Goal: Information Seeking & Learning: Check status

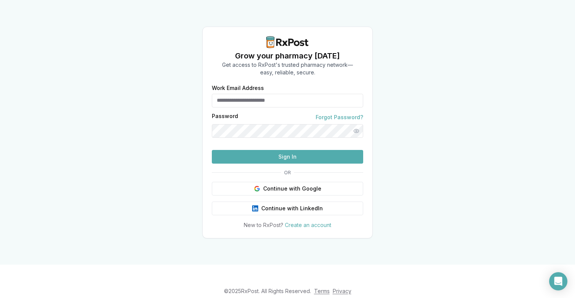
type input "**********"
click at [261, 164] on button "Sign In" at bounding box center [287, 157] width 151 height 14
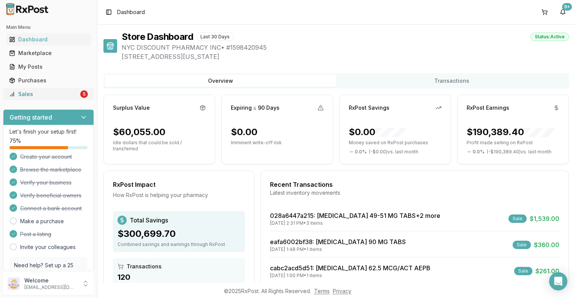
click at [69, 98] on div "Sales" at bounding box center [44, 94] width 70 height 8
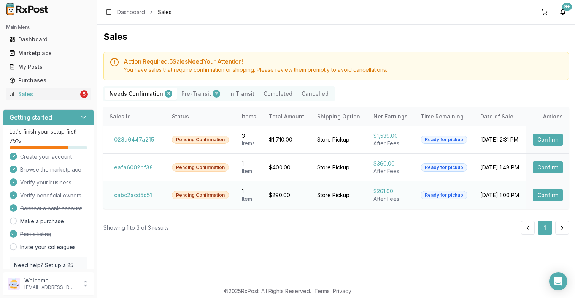
click at [132, 197] on button "cabc2acd5d51" at bounding box center [132, 195] width 47 height 12
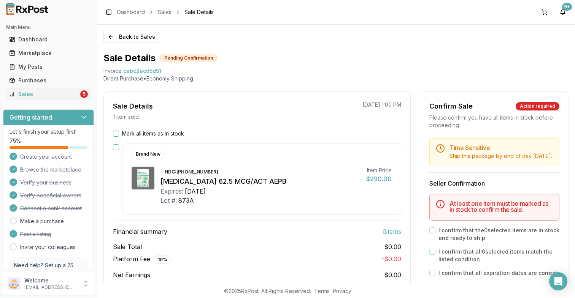
scroll to position [0, 0]
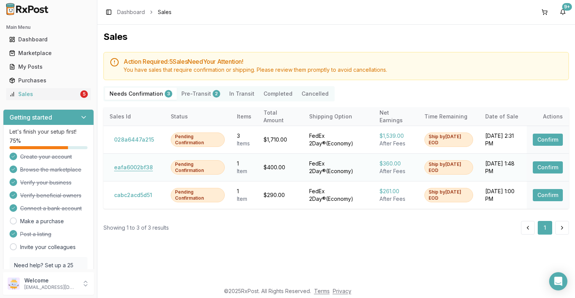
click at [144, 169] on button "eafa6002bf38" at bounding box center [133, 168] width 48 height 12
click at [146, 138] on button "028a6447a215" at bounding box center [133, 140] width 49 height 12
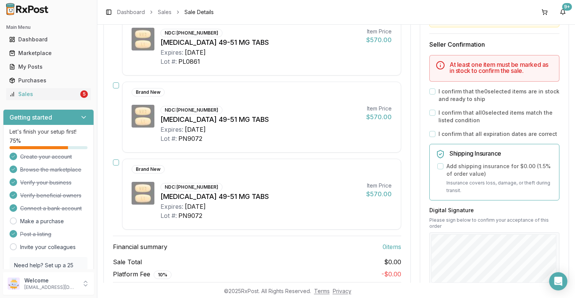
scroll to position [144, 0]
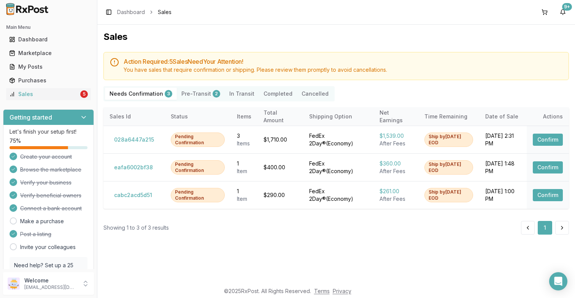
click at [219, 90] on button "Pre-Transit 2" at bounding box center [201, 94] width 48 height 12
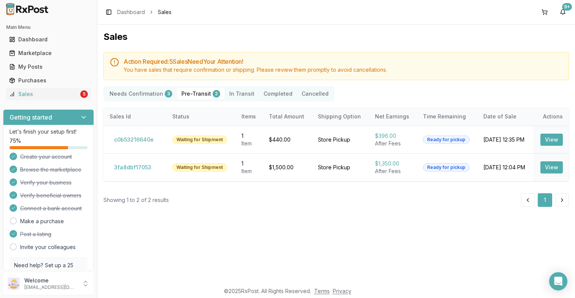
click at [201, 93] on button "Pre-Transit 2" at bounding box center [201, 94] width 48 height 12
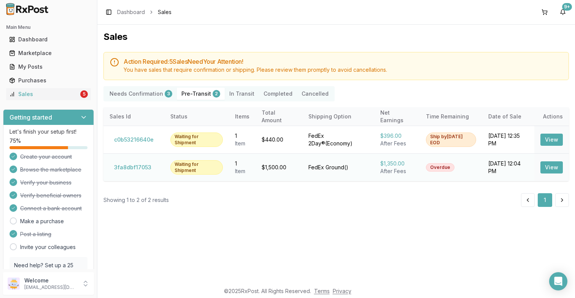
click at [138, 175] on td "3fa8dbf17053" at bounding box center [133, 168] width 61 height 28
click at [140, 170] on button "3fa8dbf17053" at bounding box center [132, 168] width 46 height 12
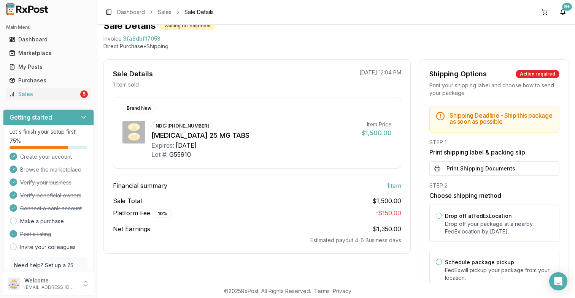
scroll to position [34, 0]
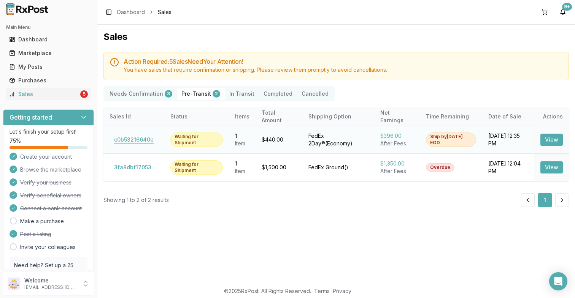
click at [138, 139] on button "c0b53216640e" at bounding box center [133, 140] width 49 height 12
click at [304, 92] on button "Cancelled" at bounding box center [315, 94] width 36 height 12
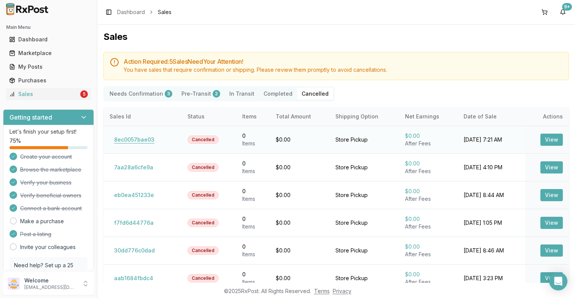
click at [126, 142] on button "8ec0057bae03" at bounding box center [133, 140] width 49 height 12
click at [273, 97] on button "Completed" at bounding box center [278, 94] width 38 height 12
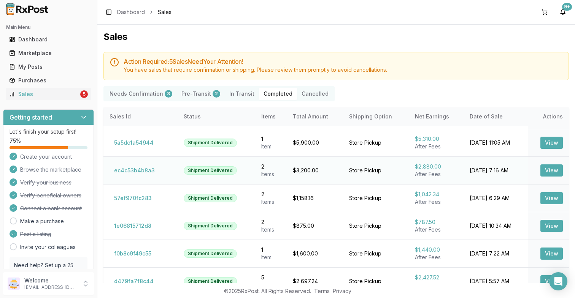
scroll to position [24, 0]
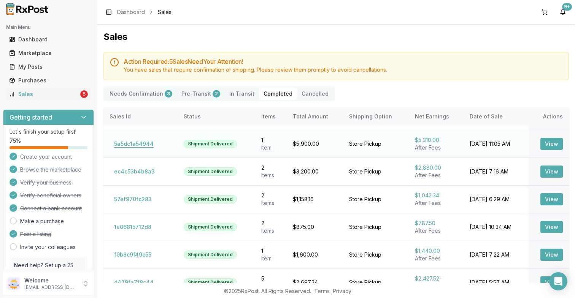
click at [134, 144] on button "5a5dc1a54944" at bounding box center [133, 144] width 49 height 12
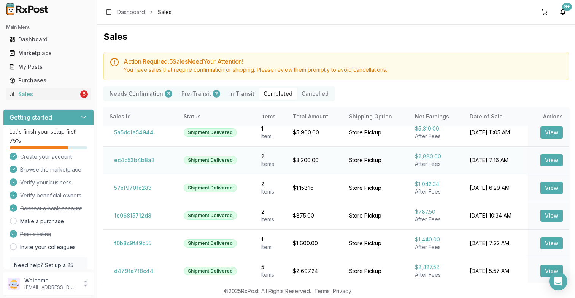
scroll to position [31, 0]
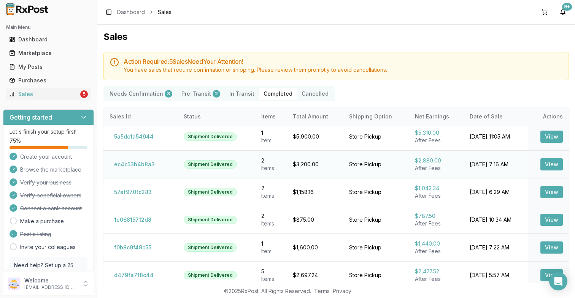
click at [141, 158] on td "ec4c53b4b8a3" at bounding box center [140, 164] width 74 height 28
click at [141, 165] on button "ec4c53b4b8a3" at bounding box center [134, 164] width 50 height 12
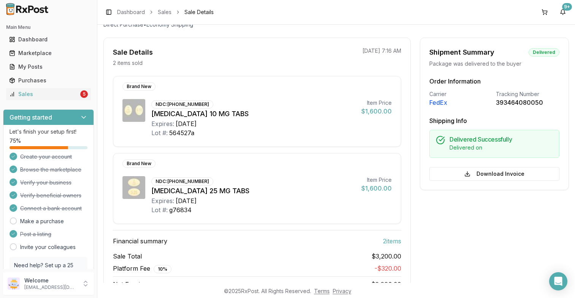
scroll to position [55, 0]
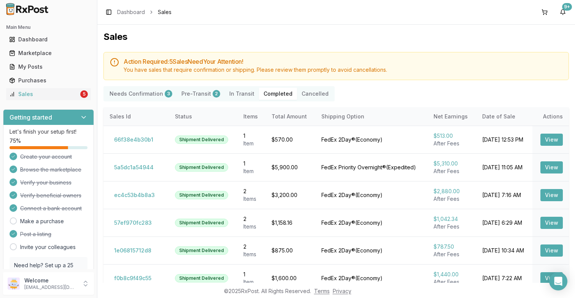
click at [193, 97] on button "Pre-Transit 2" at bounding box center [201, 94] width 48 height 12
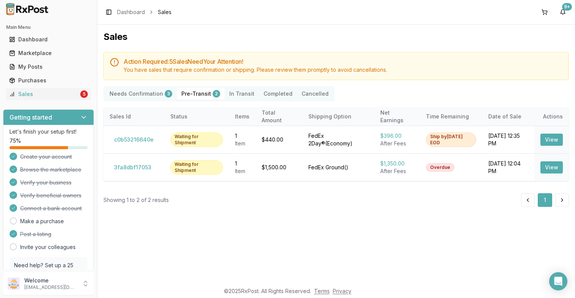
click at [144, 93] on Confirmation "Needs Confirmation 3" at bounding box center [141, 94] width 72 height 12
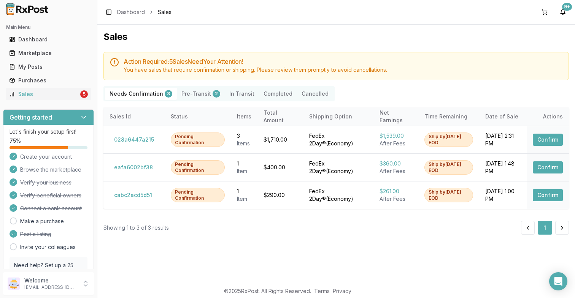
click at [237, 92] on Transit "In Transit" at bounding box center [242, 94] width 34 height 12
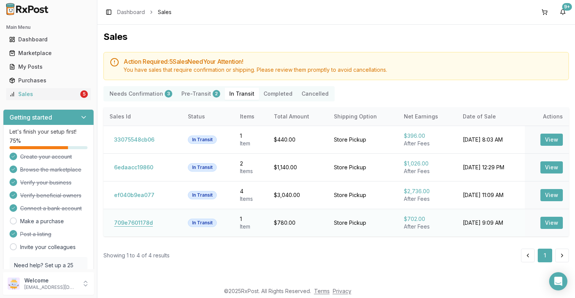
click at [136, 224] on button "709e7601178d" at bounding box center [133, 223] width 48 height 12
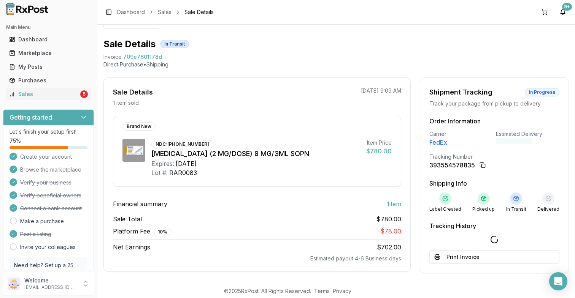
scroll to position [17, 0]
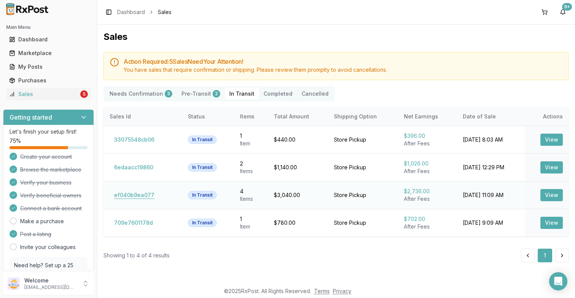
click at [137, 193] on button "ef040b9ea077" at bounding box center [133, 195] width 49 height 12
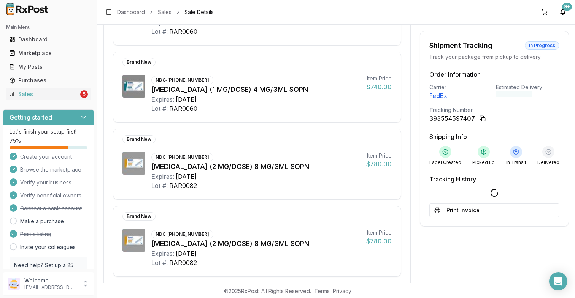
scroll to position [156, 0]
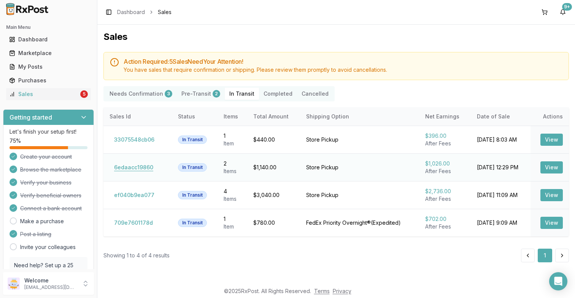
click at [139, 170] on button "6edaacc19860" at bounding box center [133, 168] width 48 height 12
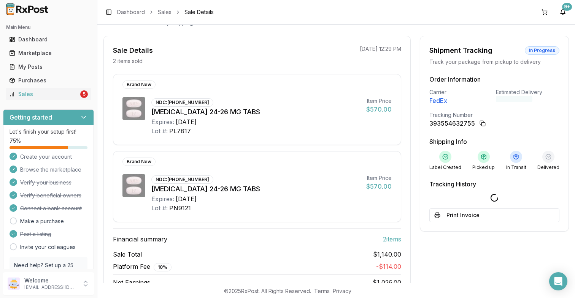
scroll to position [59, 0]
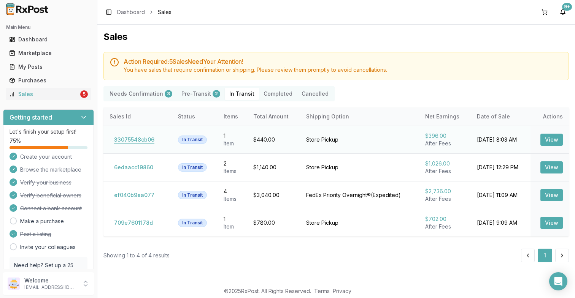
click at [129, 141] on button "33075548cb06" at bounding box center [133, 140] width 49 height 12
click at [76, 67] on div "My Posts" at bounding box center [48, 67] width 79 height 8
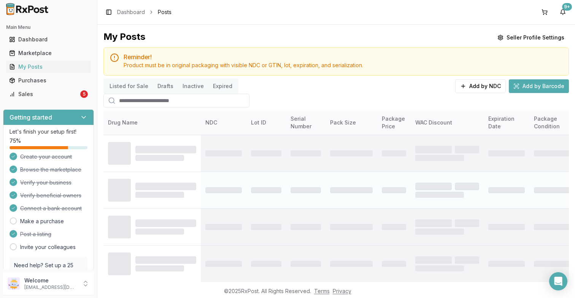
scroll to position [14, 0]
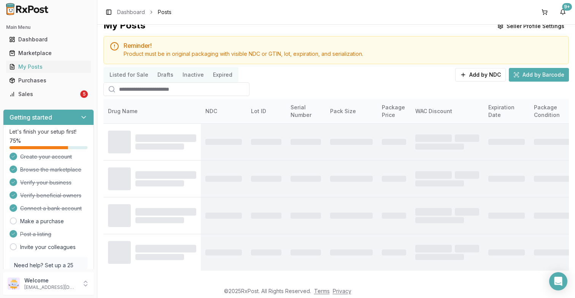
click at [203, 85] on input "search" at bounding box center [176, 89] width 146 height 14
type input "*******"
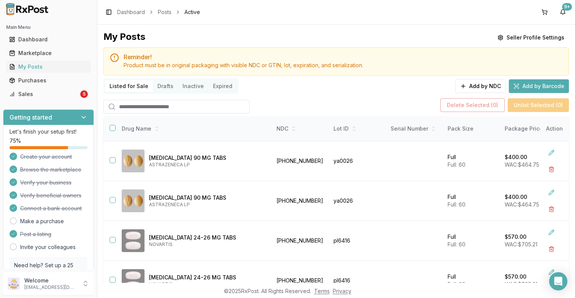
click at [150, 107] on input "search" at bounding box center [176, 107] width 146 height 14
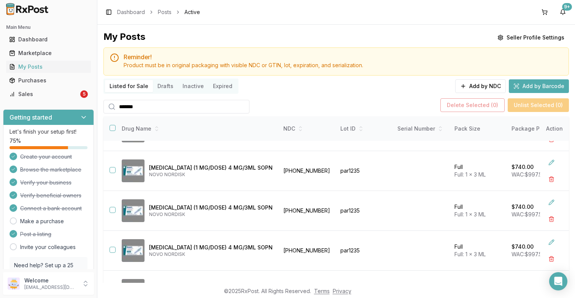
scroll to position [72, 0]
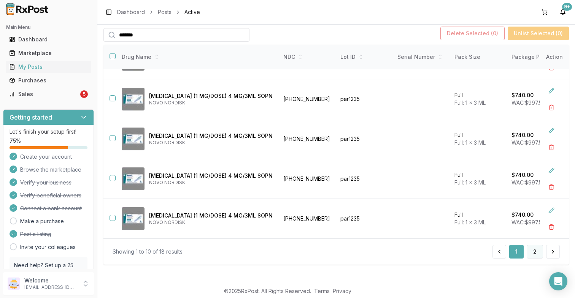
type input "*******"
click at [527, 252] on button "2" at bounding box center [534, 252] width 16 height 14
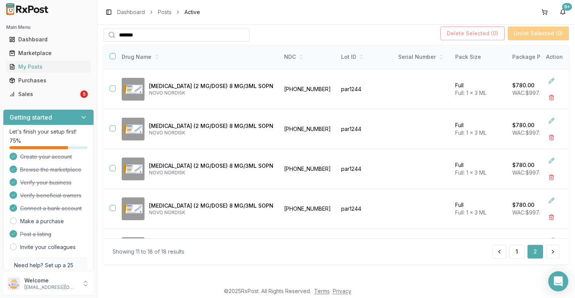
click at [560, 282] on icon "Open Intercom Messenger" at bounding box center [557, 282] width 9 height 10
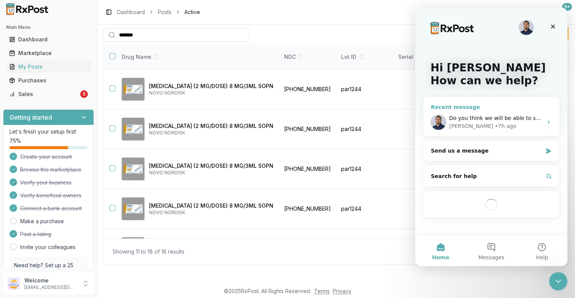
click at [493, 125] on div "[PERSON_NAME] • 7h ago" at bounding box center [495, 126] width 93 height 8
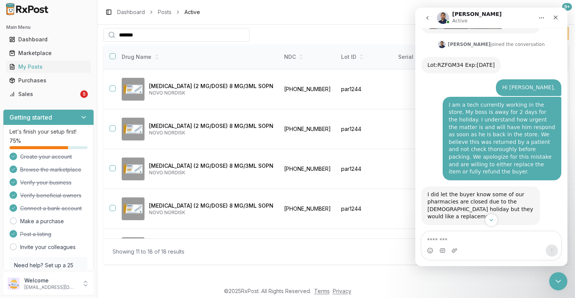
scroll to position [176, 0]
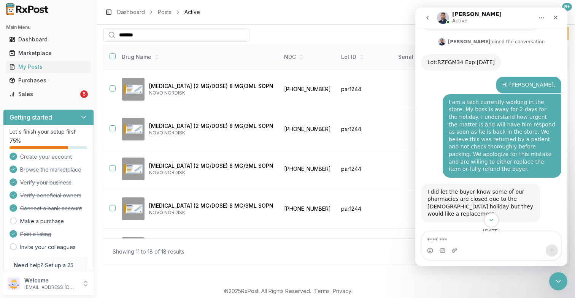
click at [490, 220] on icon "Scroll to bottom" at bounding box center [491, 220] width 4 height 2
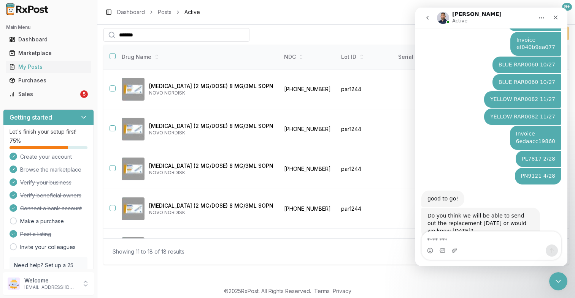
scroll to position [427, 0]
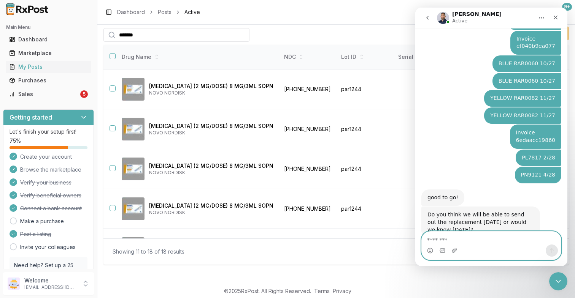
click at [465, 239] on textarea "Message…" at bounding box center [490, 238] width 139 height 13
click at [554, 18] on icon "Close" at bounding box center [555, 18] width 4 height 4
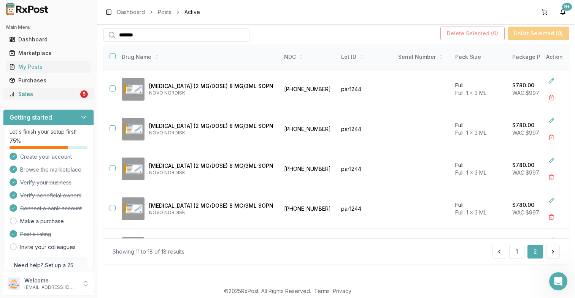
click at [45, 98] on link "Sales 5" at bounding box center [48, 94] width 85 height 14
